Goal: Book appointment/travel/reservation

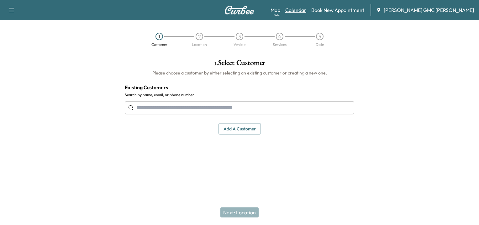
click at [307, 8] on link "Calendar" at bounding box center [296, 10] width 21 height 8
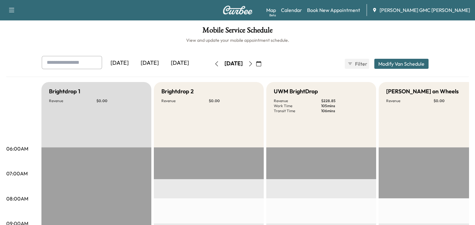
click at [253, 63] on icon "button" at bounding box center [250, 63] width 5 height 5
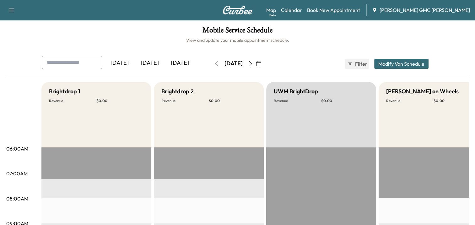
click at [253, 63] on icon "button" at bounding box center [250, 63] width 5 height 5
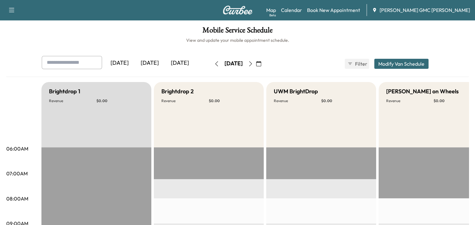
click at [261, 65] on icon "button" at bounding box center [258, 63] width 5 height 5
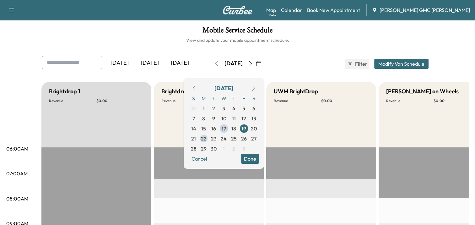
click at [206, 141] on span "22" at bounding box center [204, 139] width 6 height 8
click at [253, 62] on icon "button" at bounding box center [250, 63] width 5 height 5
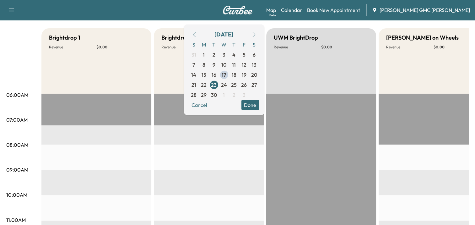
scroll to position [42, 0]
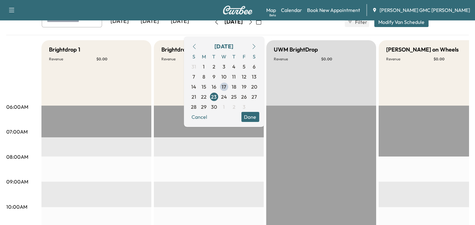
click at [196, 47] on icon "button" at bounding box center [193, 46] width 5 height 5
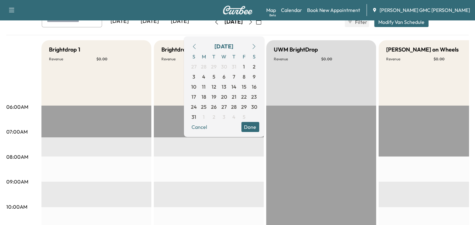
click at [196, 46] on icon "button" at bounding box center [193, 46] width 5 height 5
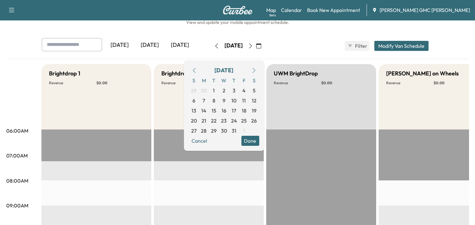
scroll to position [0, 0]
